Goal: Use online tool/utility: Utilize a website feature to perform a specific function

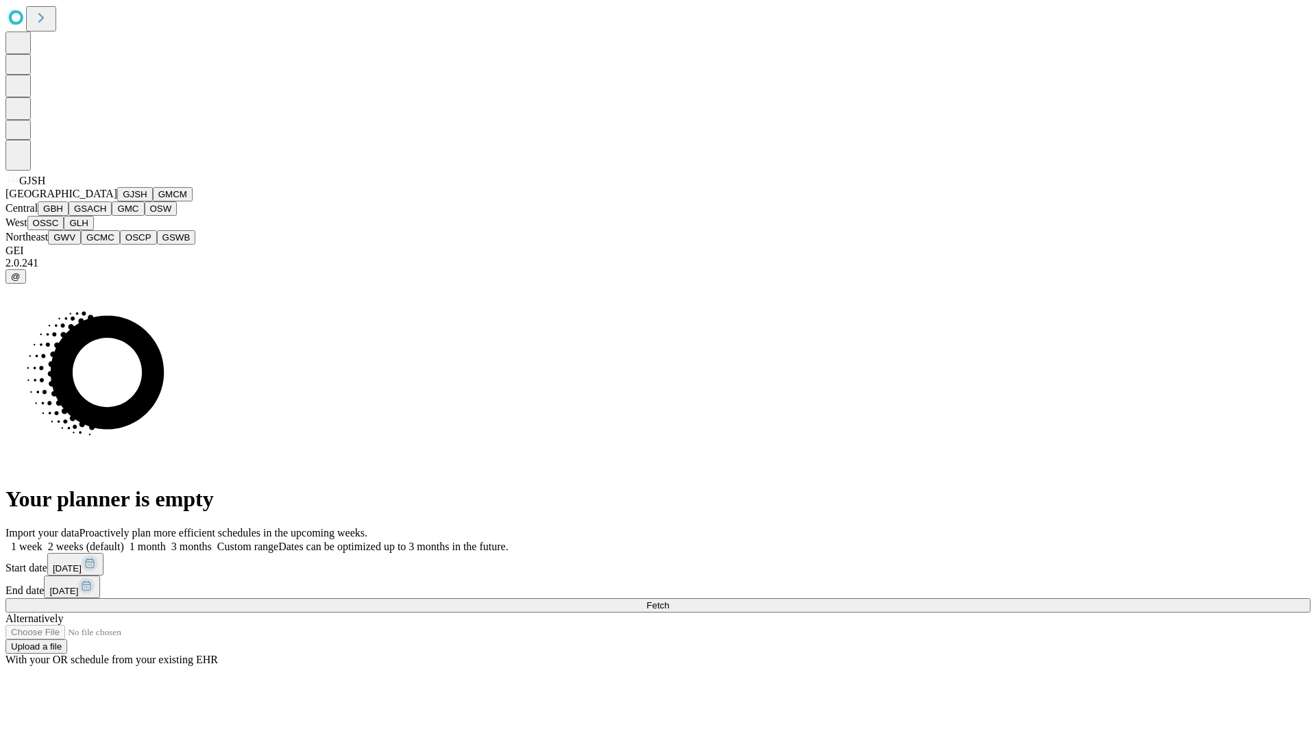
click at [117, 201] on button "GJSH" at bounding box center [135, 194] width 36 height 14
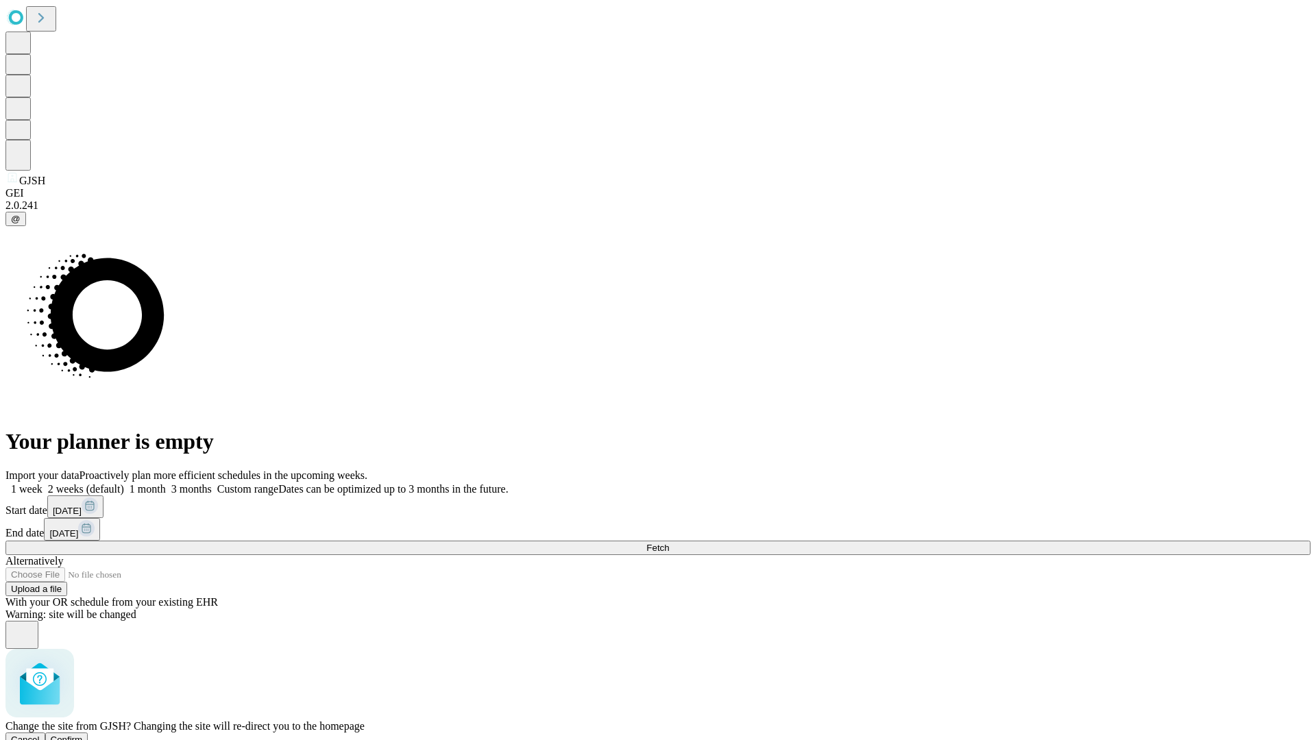
click at [83, 735] on span "Confirm" at bounding box center [67, 740] width 32 height 10
click at [166, 483] on label "1 month" at bounding box center [145, 489] width 42 height 12
click at [669, 543] on span "Fetch" at bounding box center [657, 548] width 23 height 10
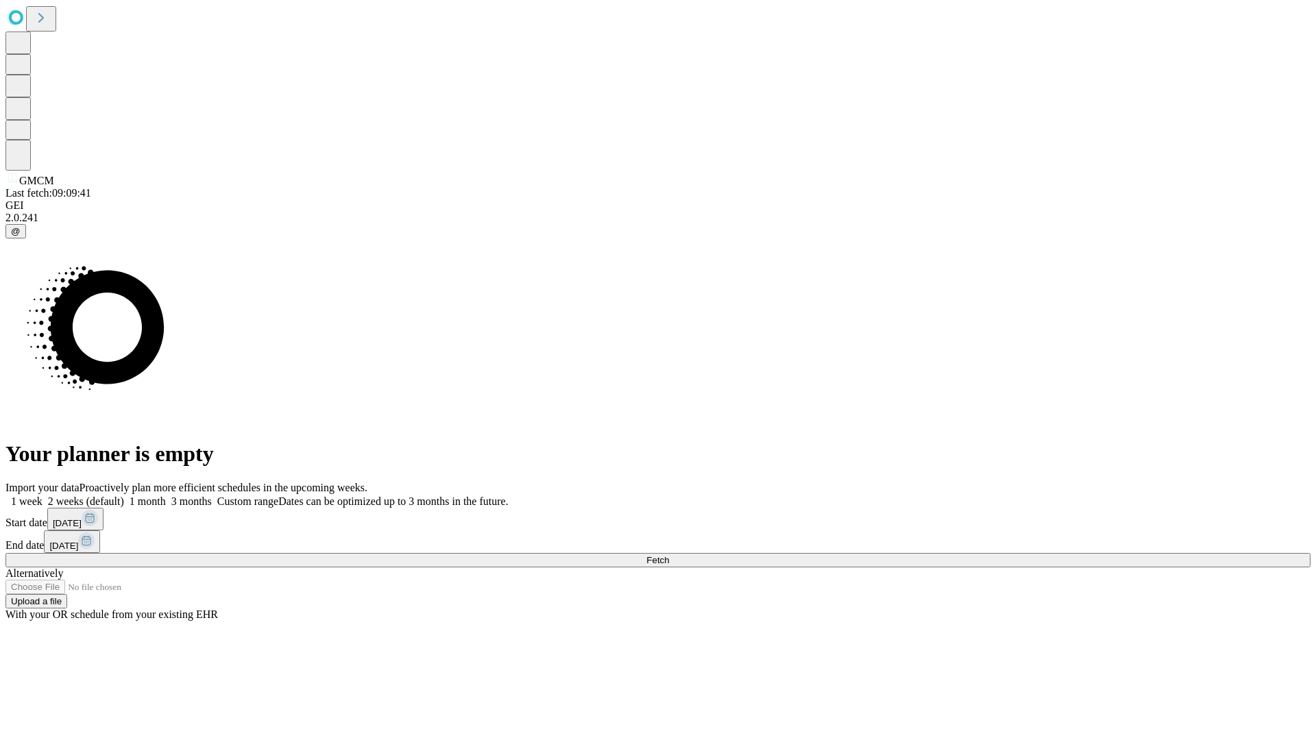
click at [166, 495] on label "1 month" at bounding box center [145, 501] width 42 height 12
click at [669, 555] on span "Fetch" at bounding box center [657, 560] width 23 height 10
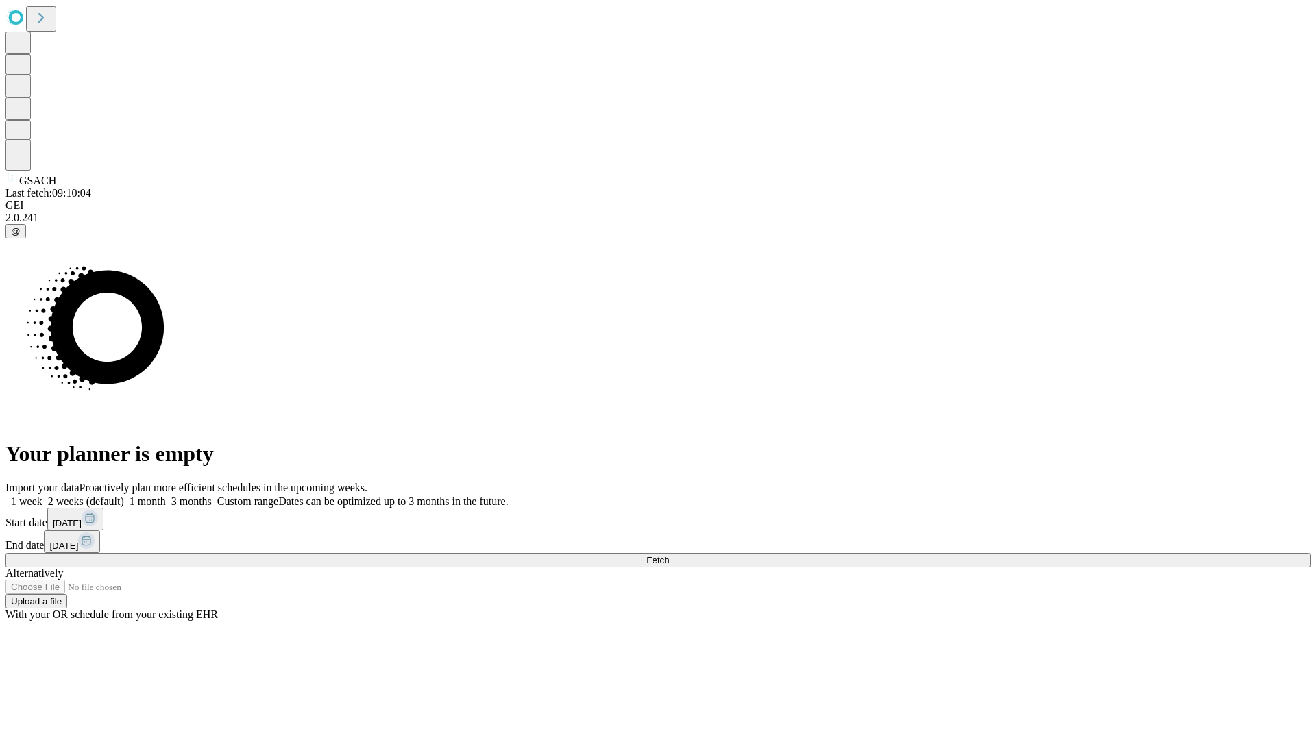
click at [166, 495] on label "1 month" at bounding box center [145, 501] width 42 height 12
click at [669, 555] on span "Fetch" at bounding box center [657, 560] width 23 height 10
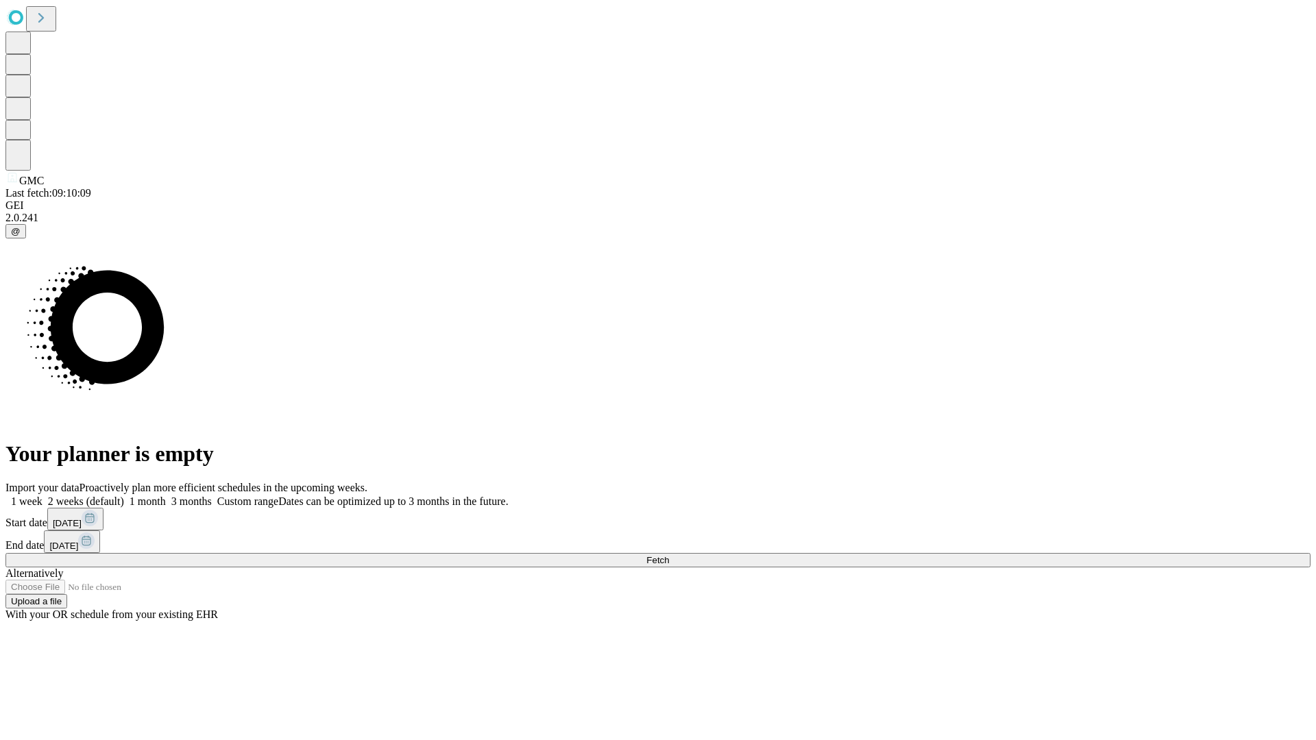
click at [166, 495] on label "1 month" at bounding box center [145, 501] width 42 height 12
click at [669, 555] on span "Fetch" at bounding box center [657, 560] width 23 height 10
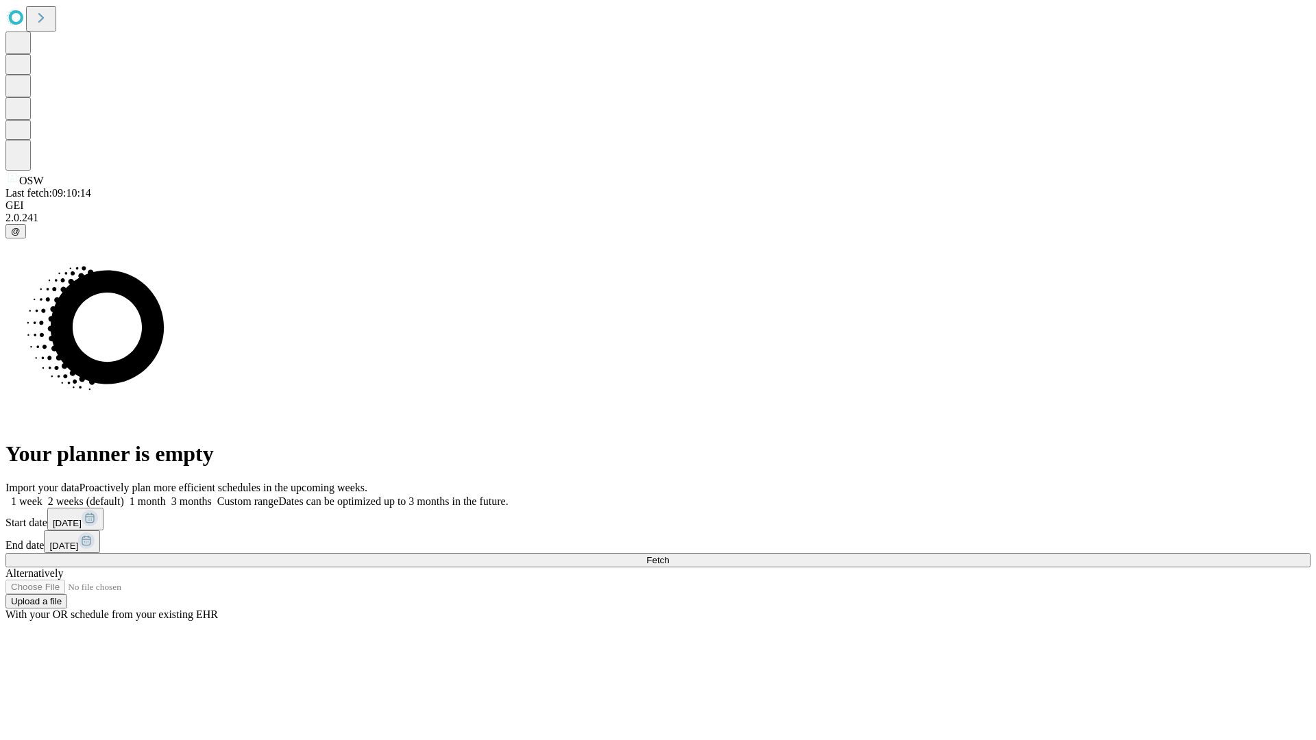
click at [166, 495] on label "1 month" at bounding box center [145, 501] width 42 height 12
click at [669, 555] on span "Fetch" at bounding box center [657, 560] width 23 height 10
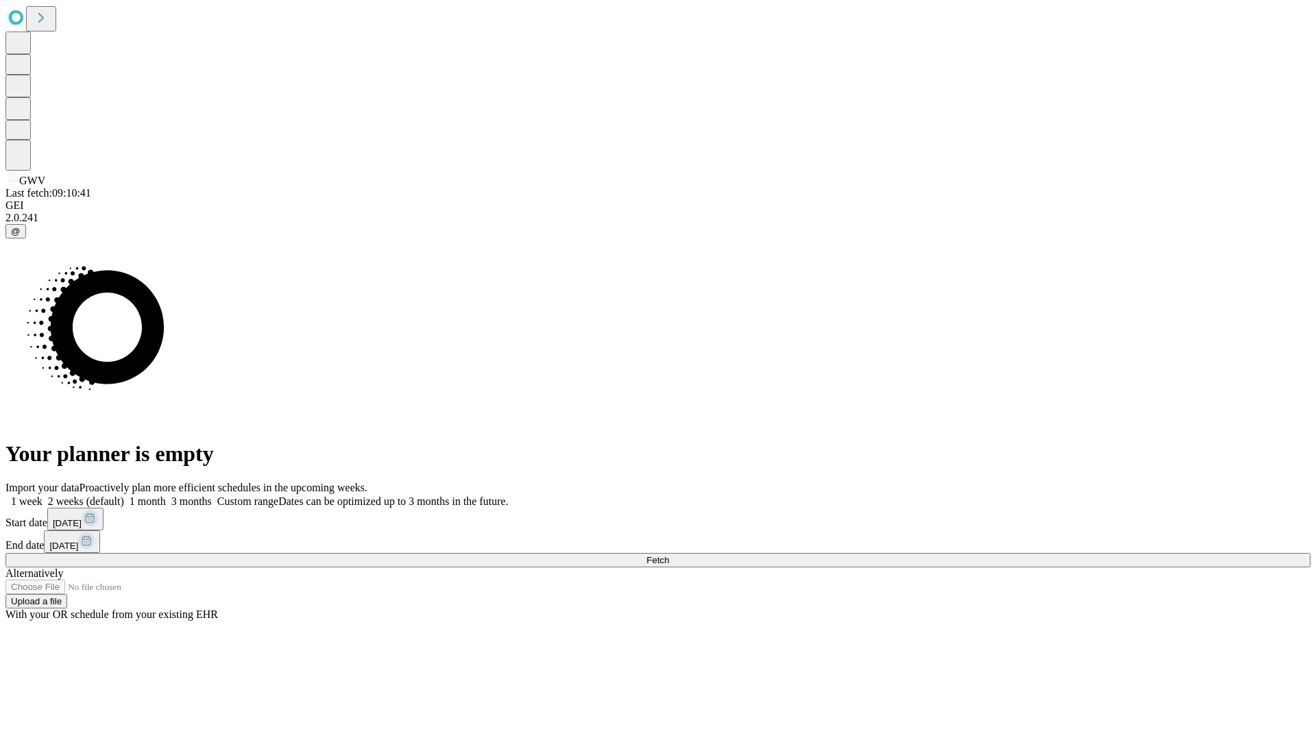
click at [166, 495] on label "1 month" at bounding box center [145, 501] width 42 height 12
click at [669, 555] on span "Fetch" at bounding box center [657, 560] width 23 height 10
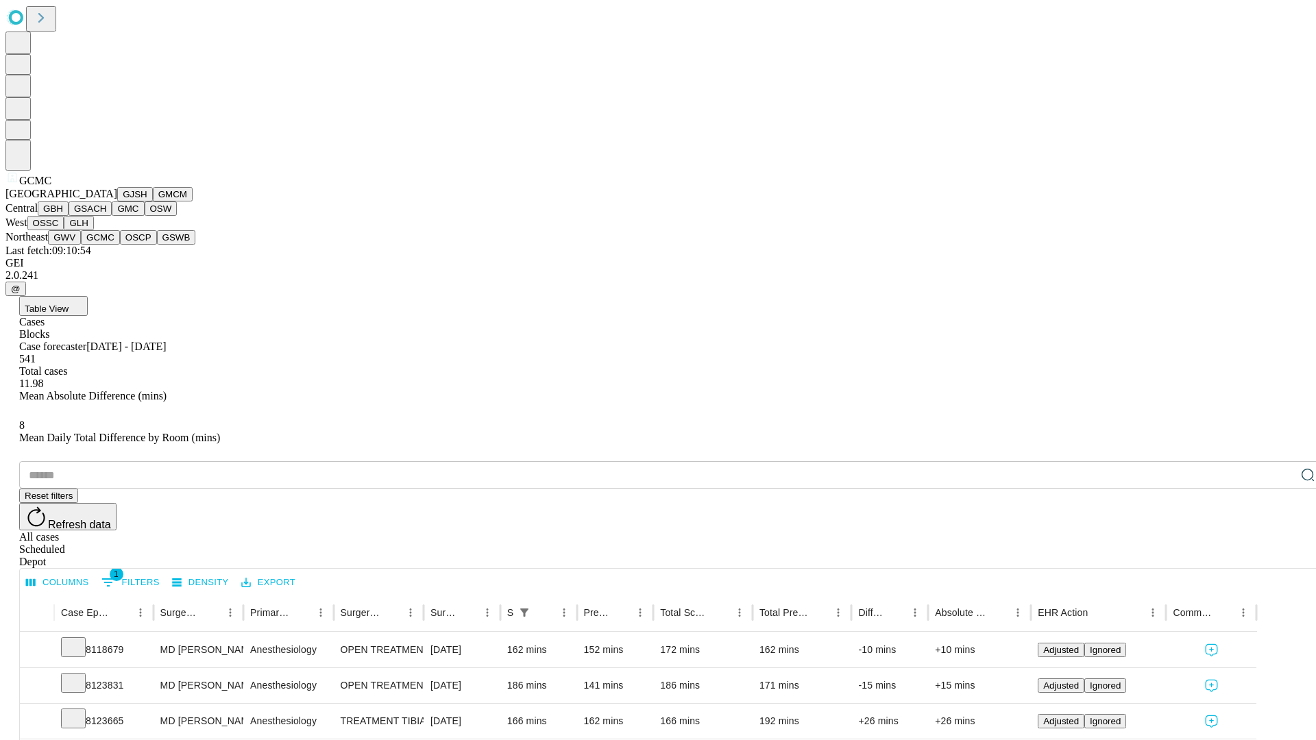
click at [120, 245] on button "OSCP" at bounding box center [138, 237] width 37 height 14
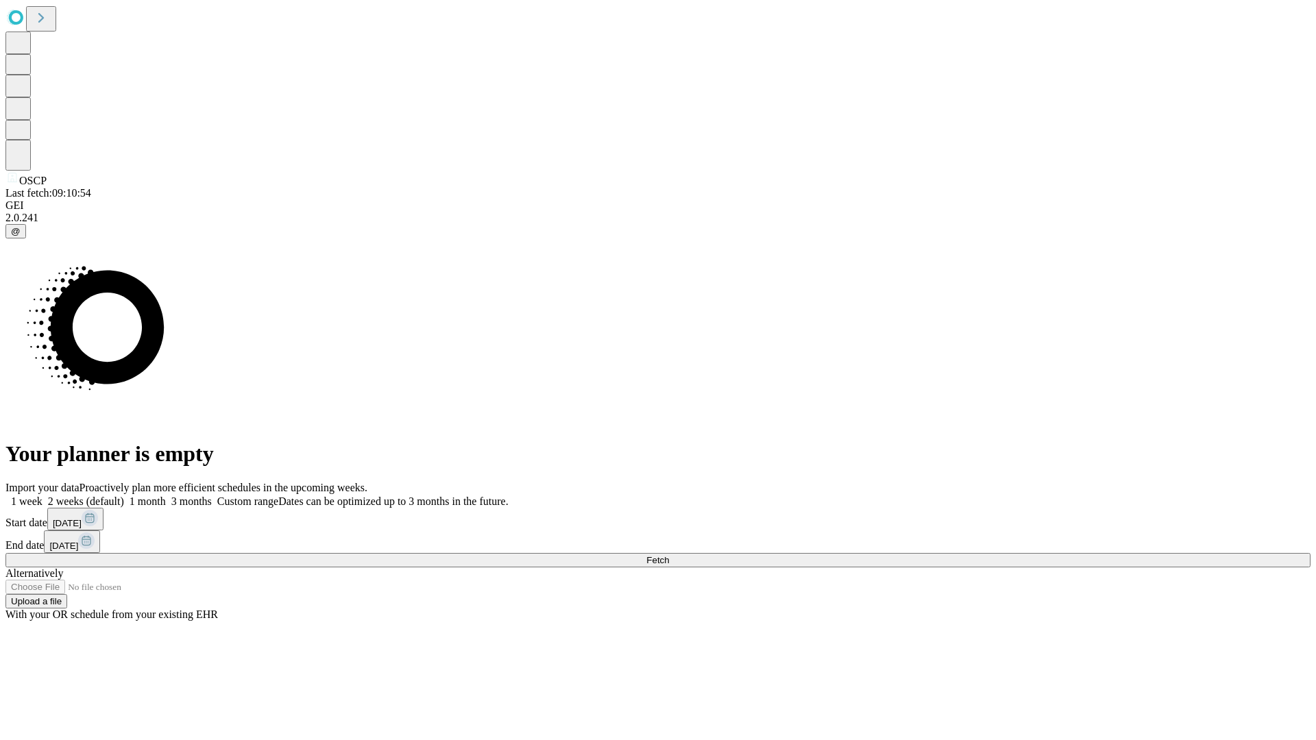
click at [166, 495] on label "1 month" at bounding box center [145, 501] width 42 height 12
click at [669, 555] on span "Fetch" at bounding box center [657, 560] width 23 height 10
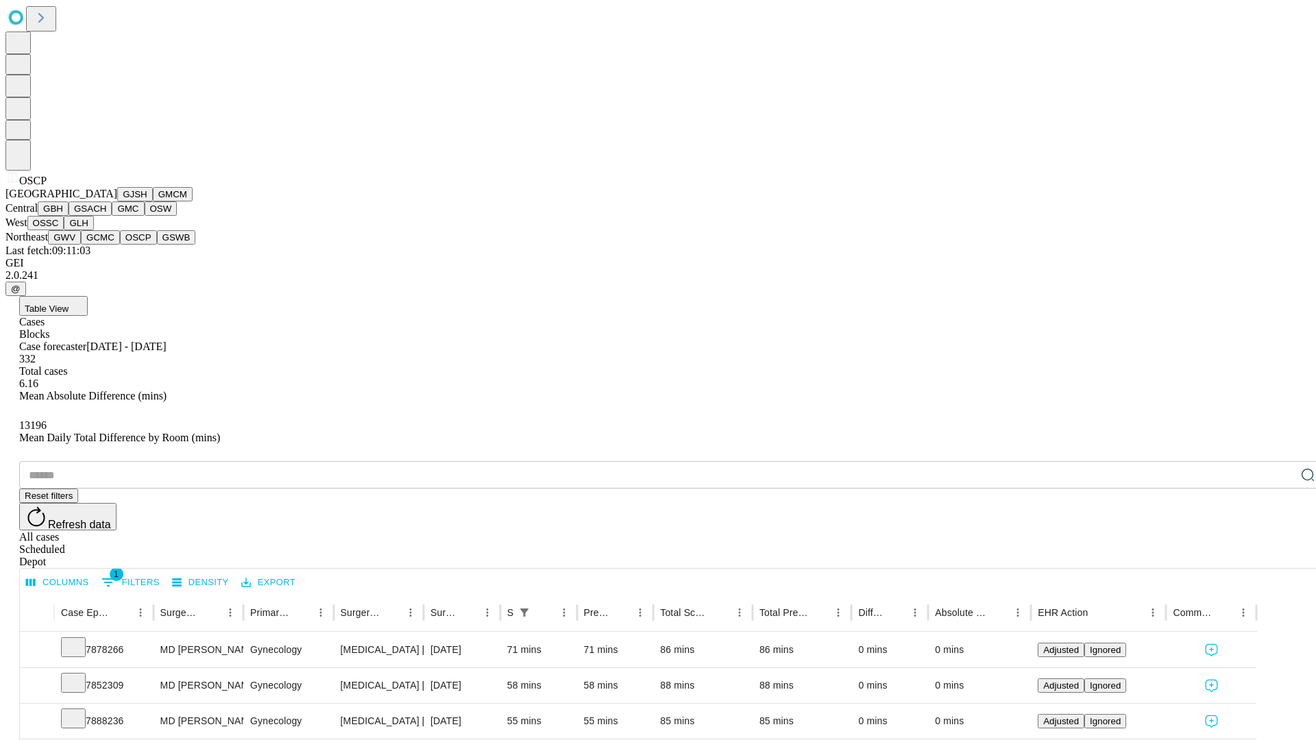
click at [157, 245] on button "GSWB" at bounding box center [176, 237] width 39 height 14
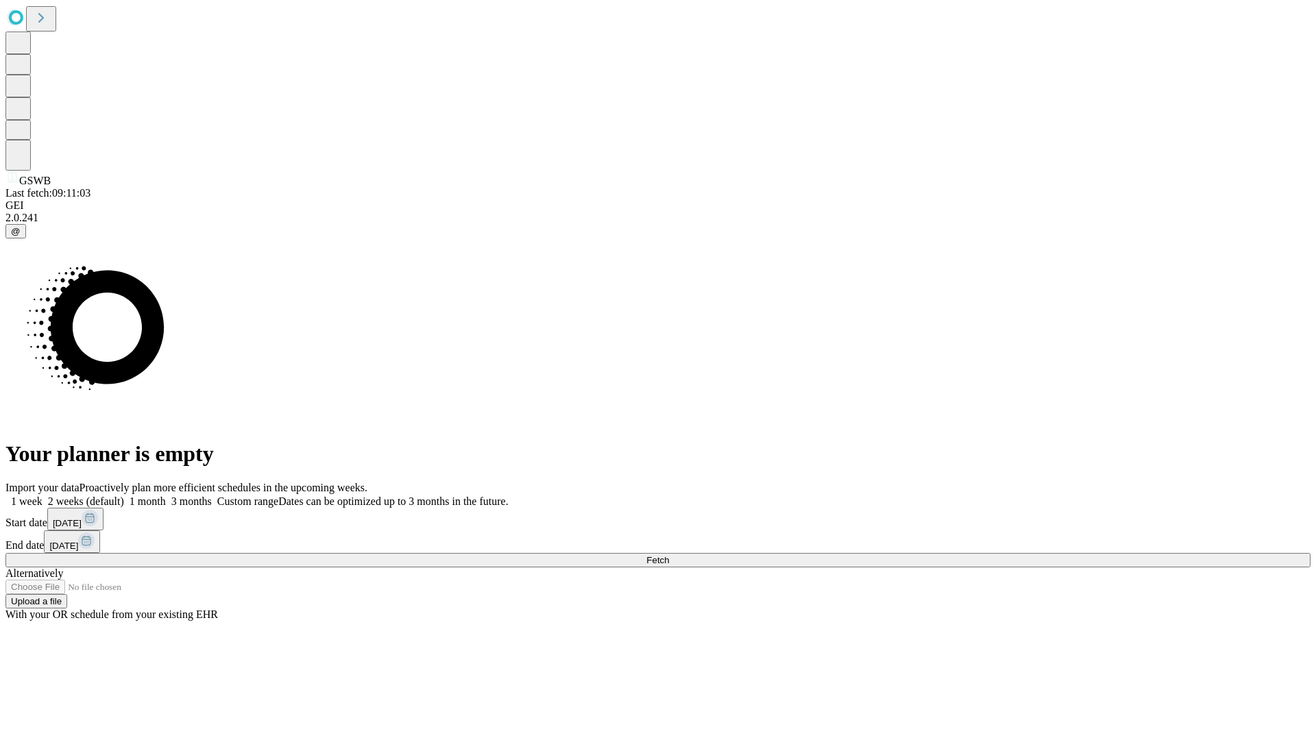
click at [166, 495] on label "1 month" at bounding box center [145, 501] width 42 height 12
click at [669, 555] on span "Fetch" at bounding box center [657, 560] width 23 height 10
